Goal: Communication & Community: Answer question/provide support

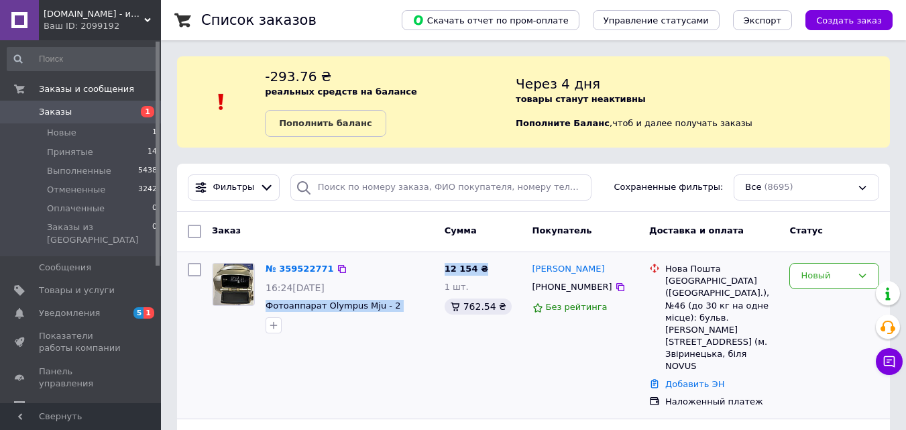
drag, startPoint x: 262, startPoint y: 307, endPoint x: 478, endPoint y: 272, distance: 218.8
click at [478, 272] on div "№ 359522771 16:24[DATE] Фотоаппарат Olympus Mju - 2 12 154 ₴ 1 шт. 762.54 ₴ [PE…" at bounding box center [533, 336] width 702 height 156
copy div "Фотоаппарат Olympus Mju - 2 12 154 ₴"
click at [818, 274] on div "Новый" at bounding box center [826, 276] width 51 height 14
click at [820, 303] on li "Принят" at bounding box center [834, 304] width 89 height 25
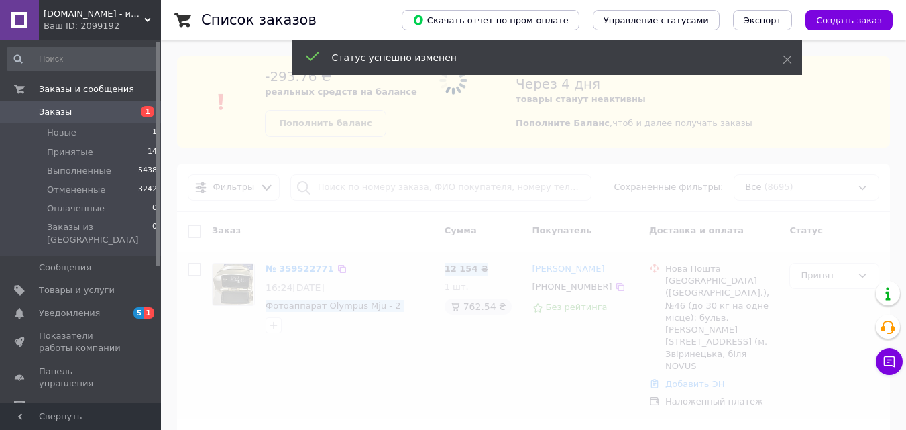
scroll to position [134, 0]
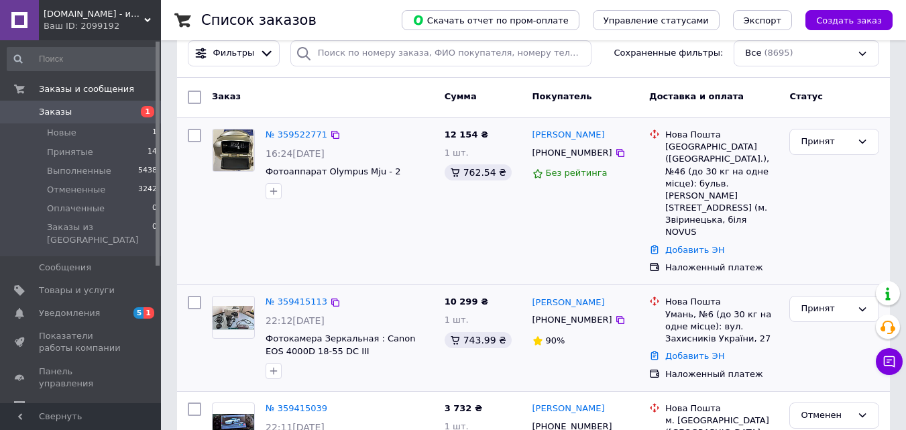
click at [374, 285] on div "№ 359415113 22:12[DATE] Фотокамера Зеркальная : Canon EOS 4000D 18-55 DC III 10…" at bounding box center [533, 338] width 713 height 106
drag, startPoint x: 262, startPoint y: 171, endPoint x: 405, endPoint y: 177, distance: 143.0
click at [405, 177] on div "№ 359522771 16:24[DATE] Фотоаппарат Olympus Mju - 2" at bounding box center [349, 163] width 179 height 81
copy span "Фотоаппарат Olympus Mju - 2"
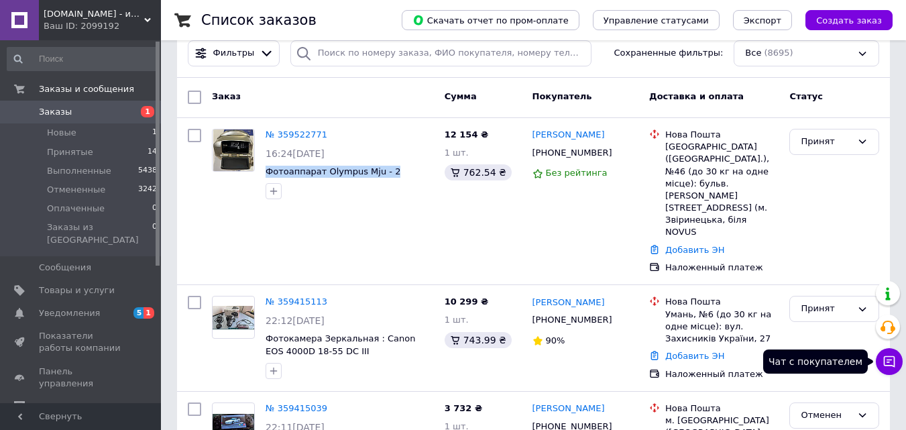
click at [889, 360] on icon at bounding box center [889, 361] width 11 height 11
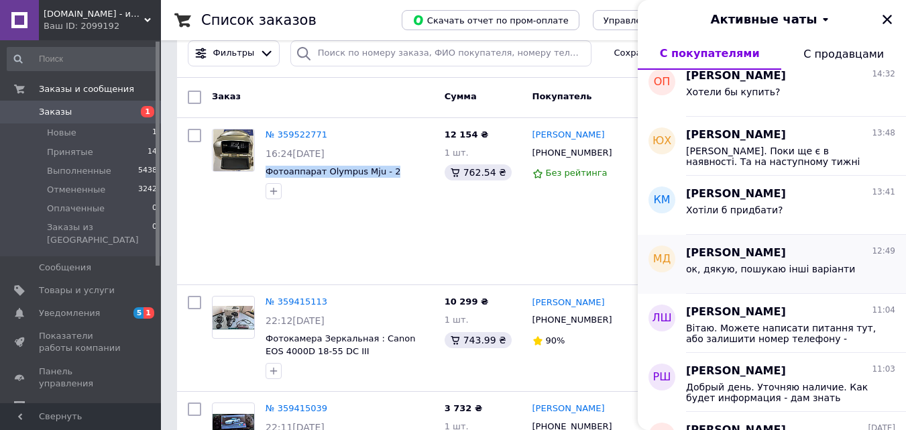
scroll to position [201, 0]
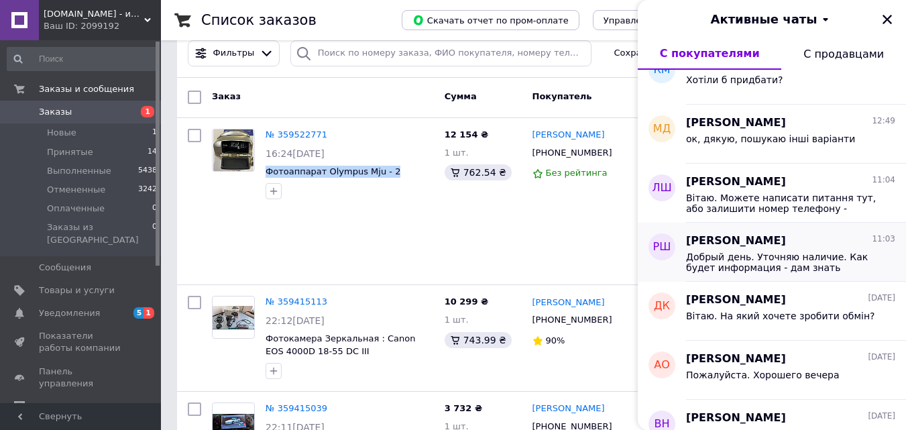
click at [733, 242] on span "[PERSON_NAME]" at bounding box center [736, 240] width 100 height 15
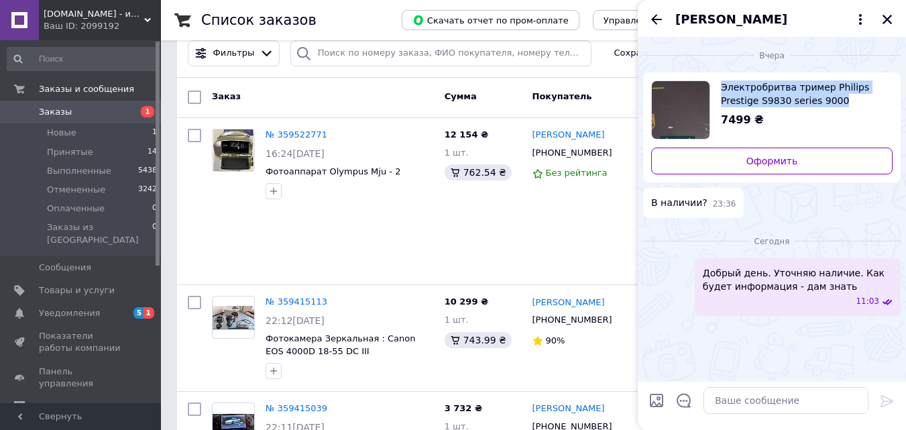
drag, startPoint x: 718, startPoint y: 68, endPoint x: 841, endPoint y: 99, distance: 126.1
click at [841, 99] on div "Вчера Электробритва тример Philips Prestige S9830 series 9000 7499 ₴ Оформить В…" at bounding box center [772, 131] width 268 height 186
copy span "Электробритва тример Philips Prestige S9830 series 9000"
click at [656, 19] on icon "Назад" at bounding box center [656, 19] width 11 height 10
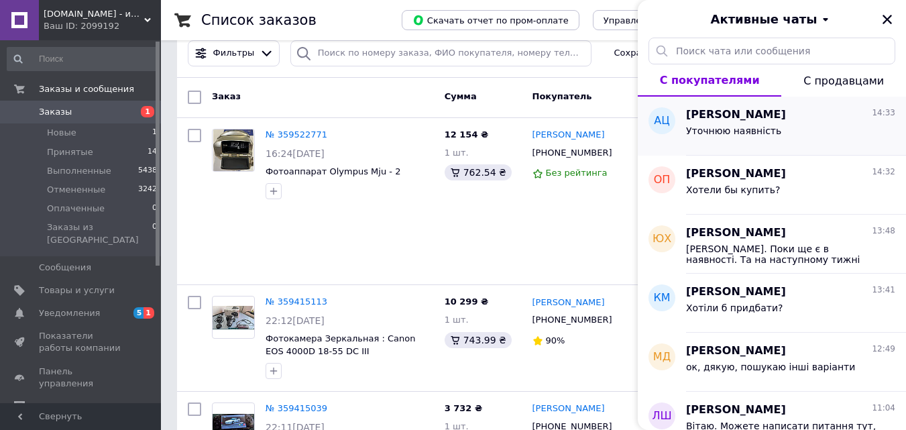
click at [735, 129] on span "Уточнюю наявність" at bounding box center [733, 130] width 95 height 11
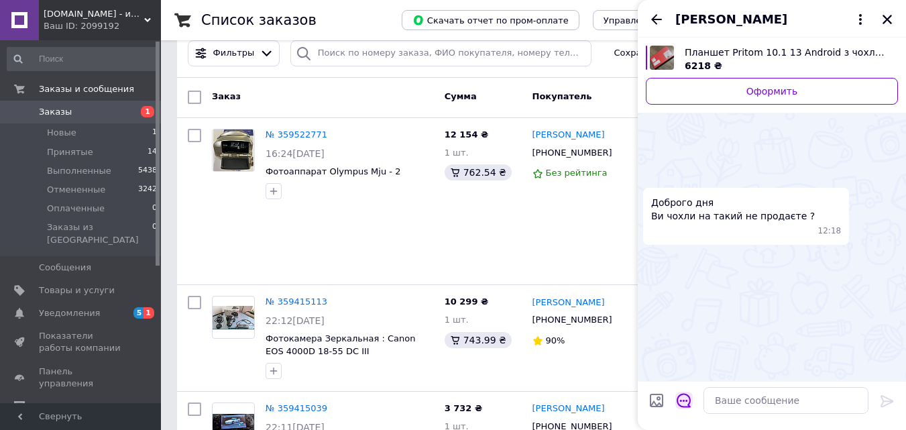
scroll to position [352, 0]
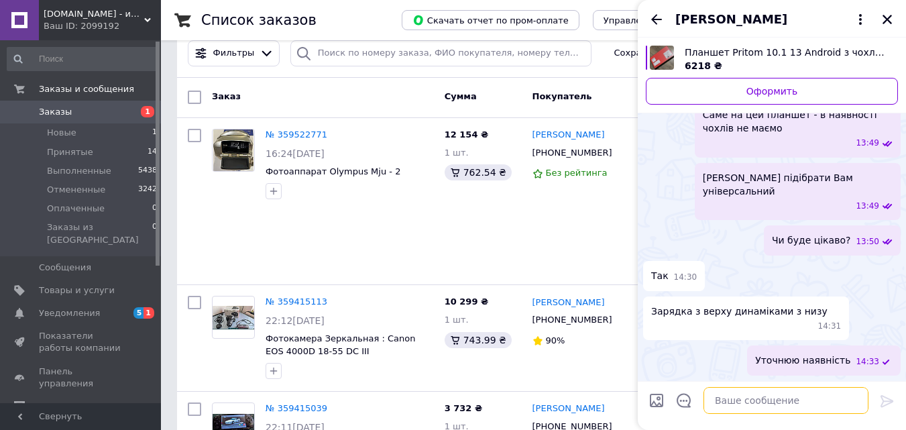
click at [736, 394] on textarea at bounding box center [786, 400] width 165 height 27
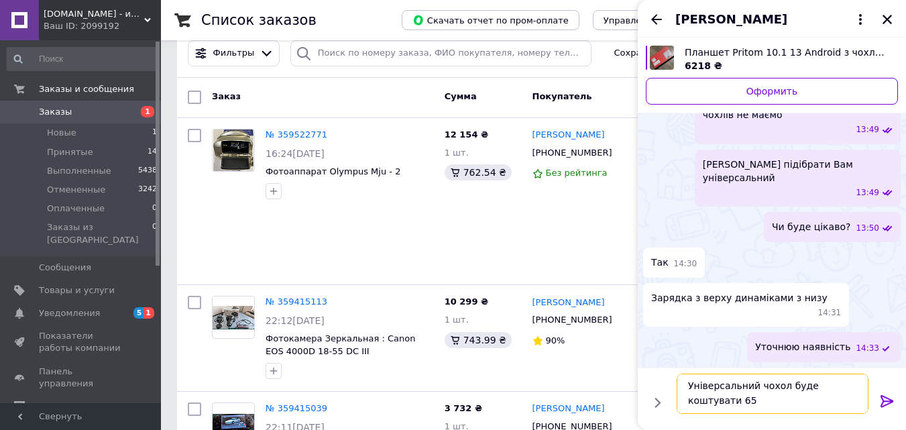
scroll to position [1, 0]
type textarea "Універсальний чохол буде коштувати 650 грн"
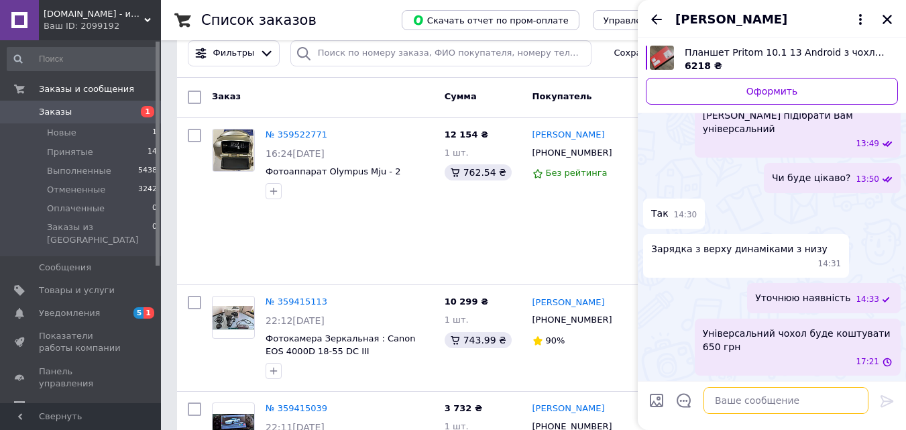
scroll to position [380, 0]
type textarea "Х"
type textarea "Хотіли б придбати?"
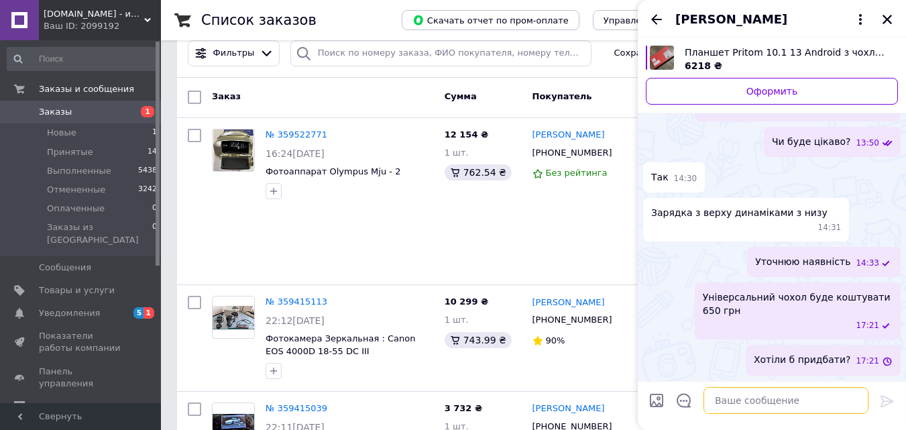
scroll to position [415, 0]
click at [654, 18] on icon "Назад" at bounding box center [656, 19] width 11 height 10
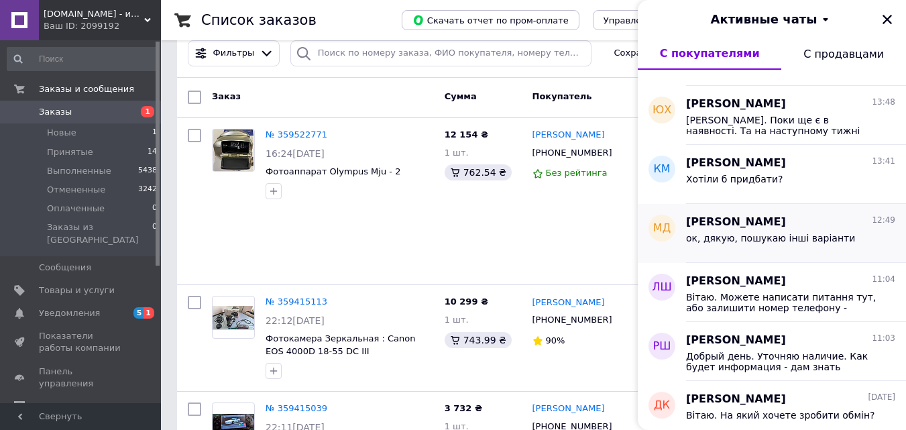
scroll to position [134, 0]
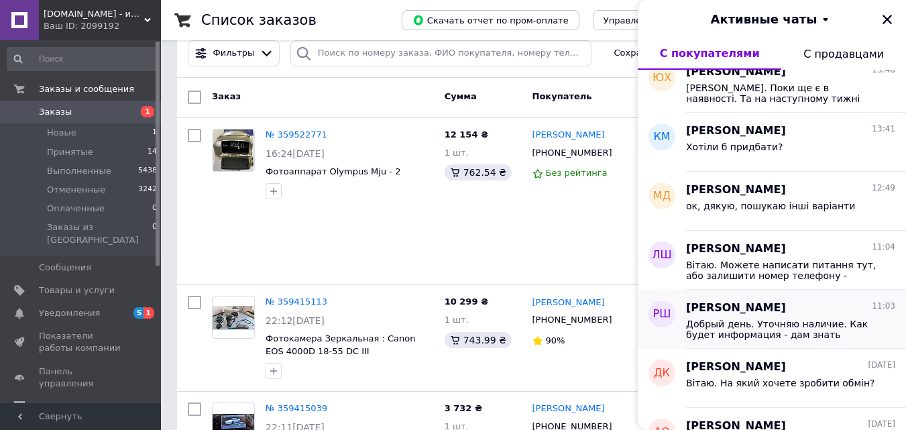
click at [747, 325] on span "Добрый день. Уточняю наличие. Как будет информация - дам знать" at bounding box center [781, 329] width 191 height 21
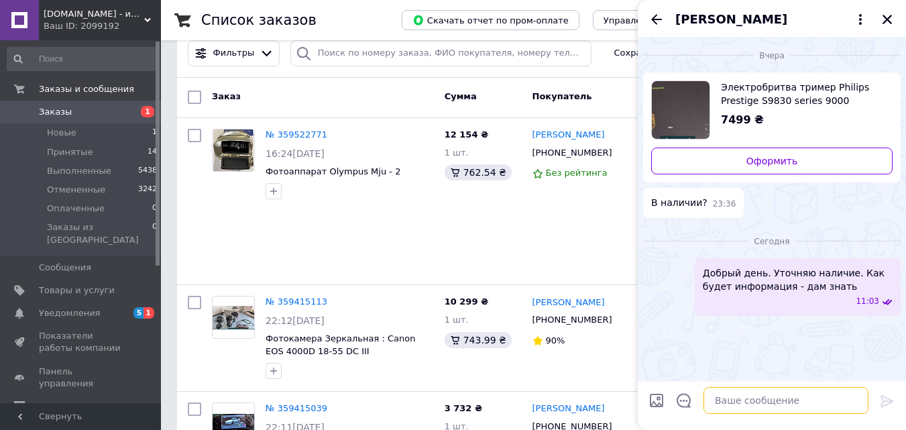
click at [737, 394] on textarea at bounding box center [786, 400] width 165 height 27
type textarea "Есть в наличии. Хотели бы купить?"
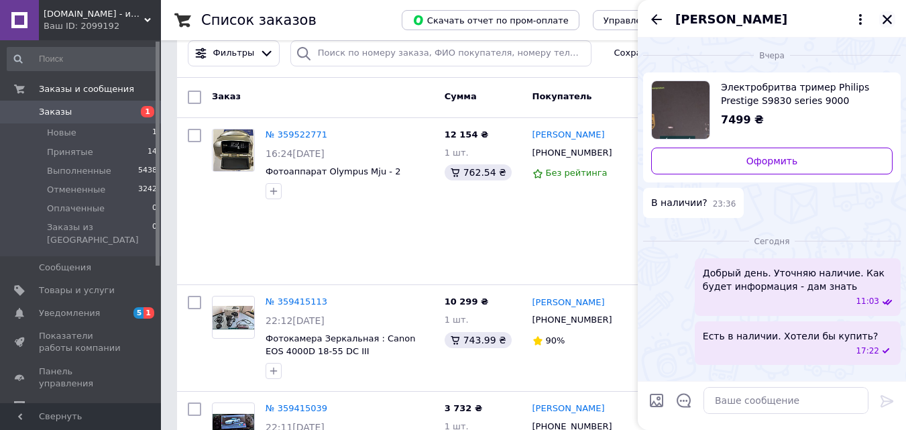
click at [887, 18] on icon "Закрыть" at bounding box center [887, 19] width 9 height 9
